Goal: Check status: Check status

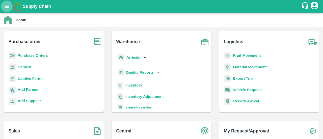
click at [3, 6] on button "open drawer" at bounding box center [7, 7] width 12 height 12
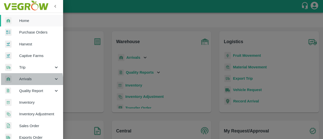
click at [22, 82] on div "Arrivals" at bounding box center [31, 79] width 63 height 12
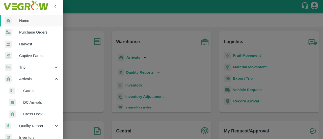
click at [28, 102] on span "DC Arrivals" at bounding box center [41, 103] width 36 height 6
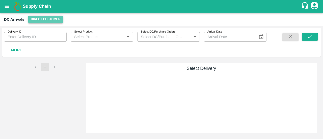
click at [42, 22] on button "Direct Customer" at bounding box center [45, 19] width 35 height 7
click at [42, 22] on div at bounding box center [161, 69] width 323 height 139
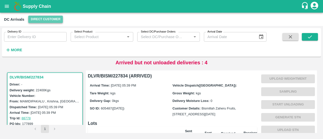
click at [40, 20] on button "Direct Customer" at bounding box center [45, 19] width 35 height 7
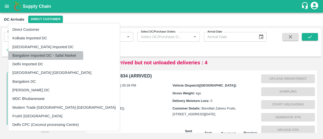
click at [44, 56] on li "Bangalore Imported DC - Safal Market" at bounding box center [64, 55] width 112 height 9
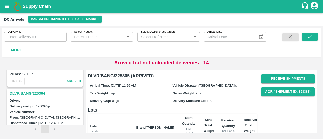
scroll to position [116, 0]
click at [32, 92] on h3 "DLVR/BANG/225364" at bounding box center [46, 93] width 72 height 7
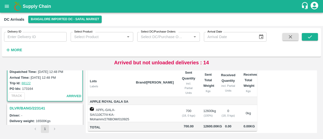
scroll to position [197, 0]
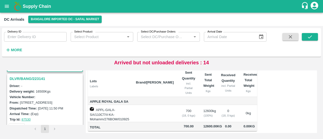
click at [37, 77] on h3 "DLVR/BANG/223141" at bounding box center [46, 78] width 72 height 7
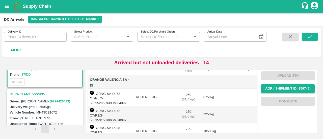
scroll to position [241, 0]
click at [33, 93] on h3 "DLVR/BANG/222435" at bounding box center [46, 94] width 72 height 7
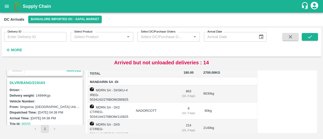
scroll to position [345, 0]
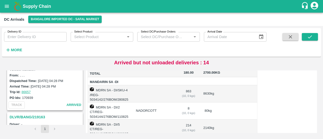
click at [29, 116] on h3 "DLVR/BANG/219163" at bounding box center [46, 117] width 72 height 7
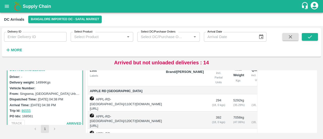
scroll to position [84, 0]
